Goal: Find specific page/section: Find specific page/section

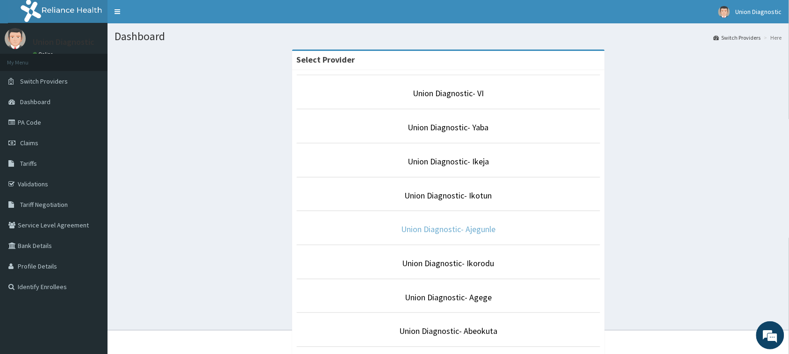
click at [487, 232] on link "Union Diagnostic- Ajegunle" at bounding box center [448, 229] width 94 height 11
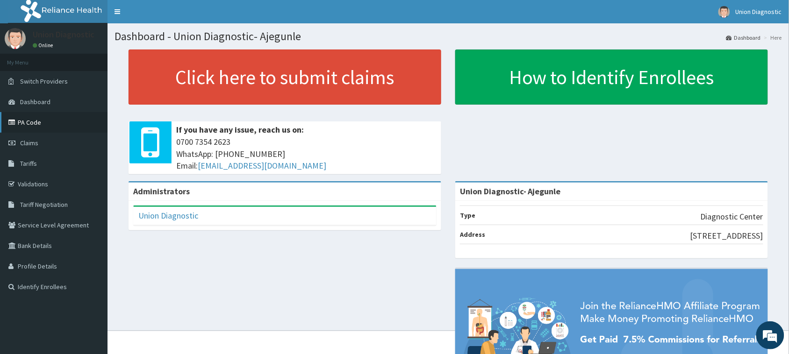
click at [35, 122] on link "PA Code" at bounding box center [54, 122] width 108 height 21
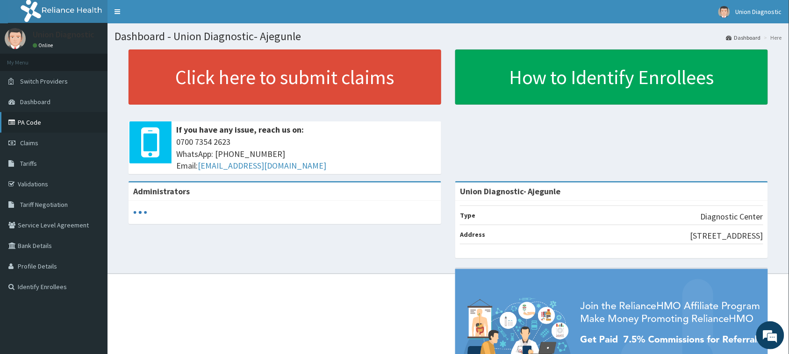
click at [32, 125] on link "PA Code" at bounding box center [54, 122] width 108 height 21
